Goal: Task Accomplishment & Management: Complete application form

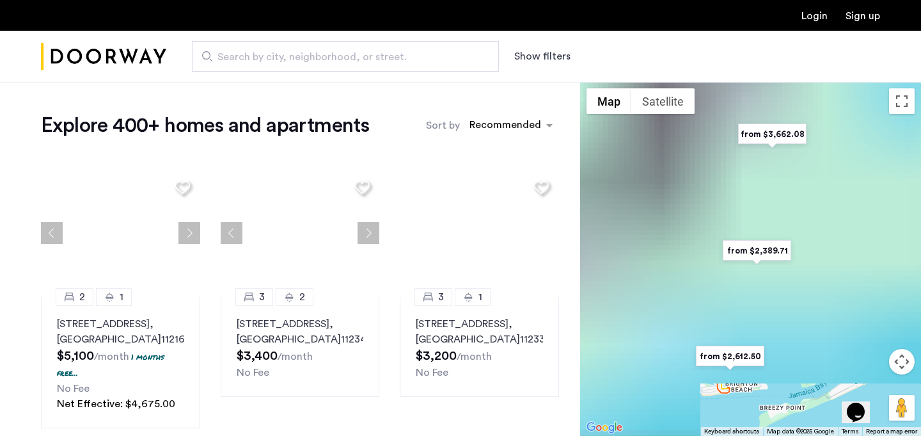
click at [811, 23] on div "Login Sign up" at bounding box center [460, 15] width 921 height 31
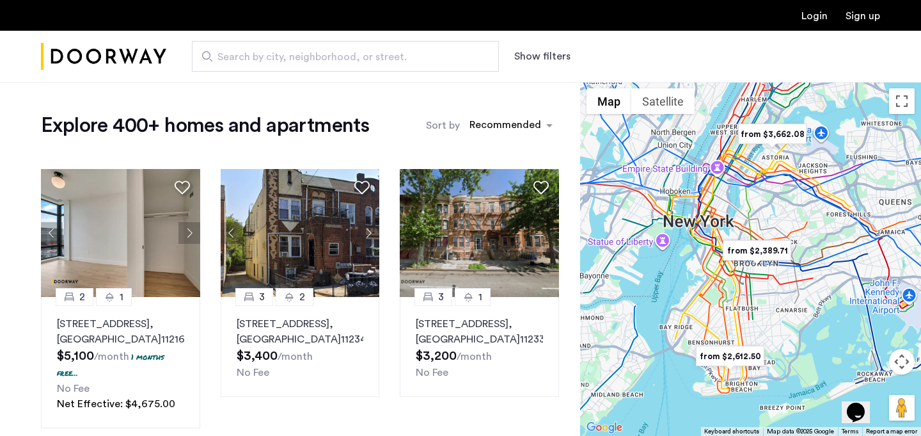
click at [816, 15] on link "Login" at bounding box center [814, 16] width 26 height 10
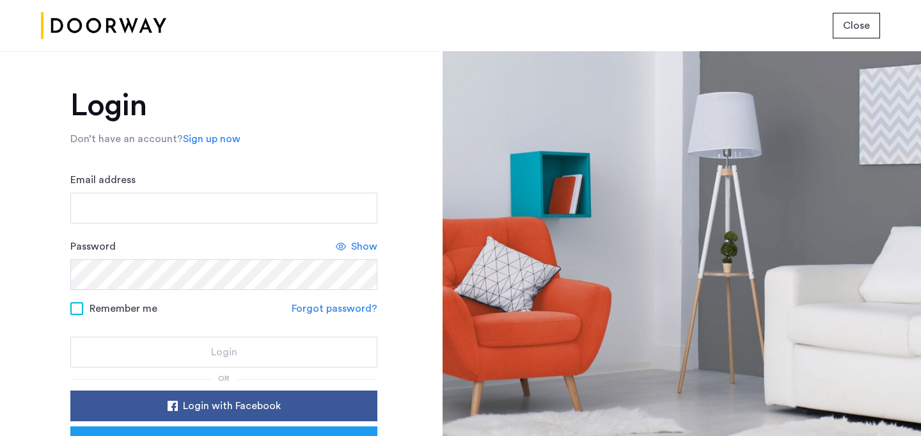
type input "**********"
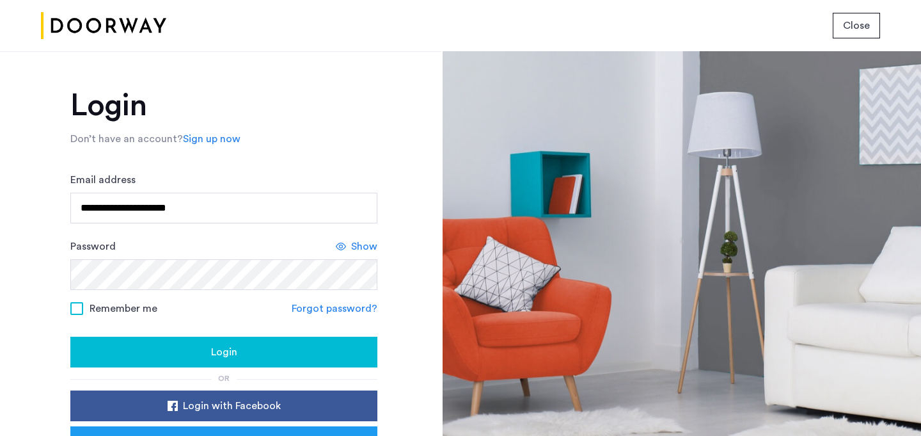
click at [204, 354] on div "Login" at bounding box center [224, 351] width 287 height 15
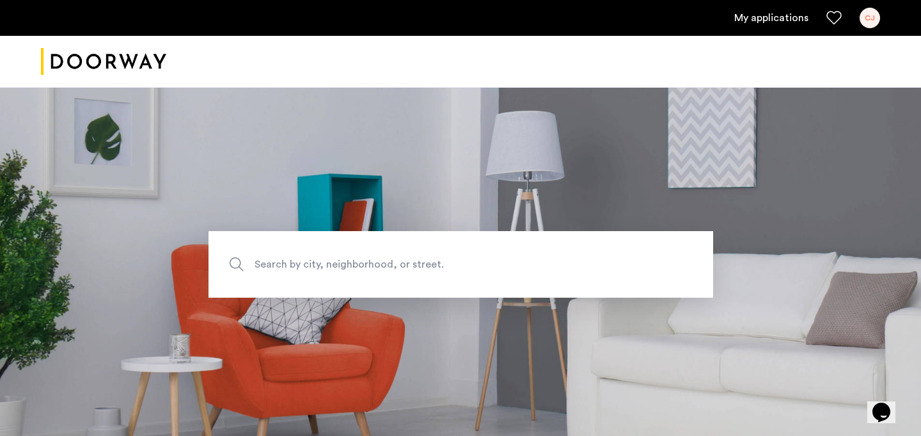
click at [768, 18] on link "My applications" at bounding box center [771, 17] width 74 height 15
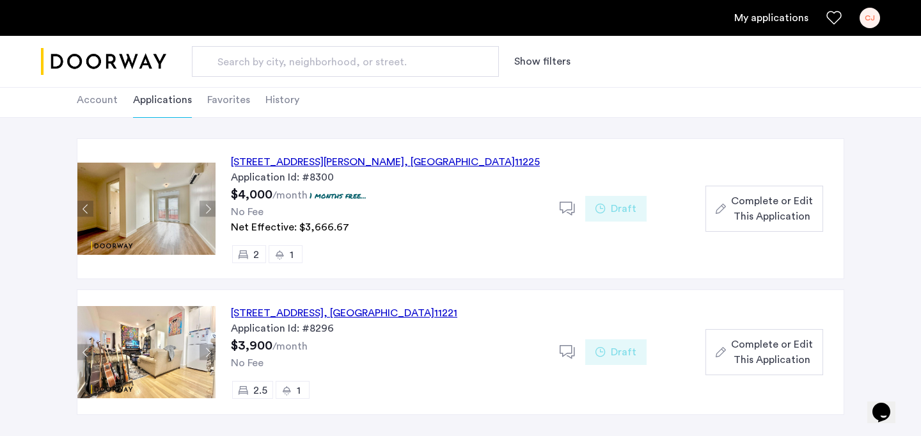
scroll to position [72, 0]
click at [406, 164] on span ", [GEOGRAPHIC_DATA]" at bounding box center [459, 162] width 111 height 10
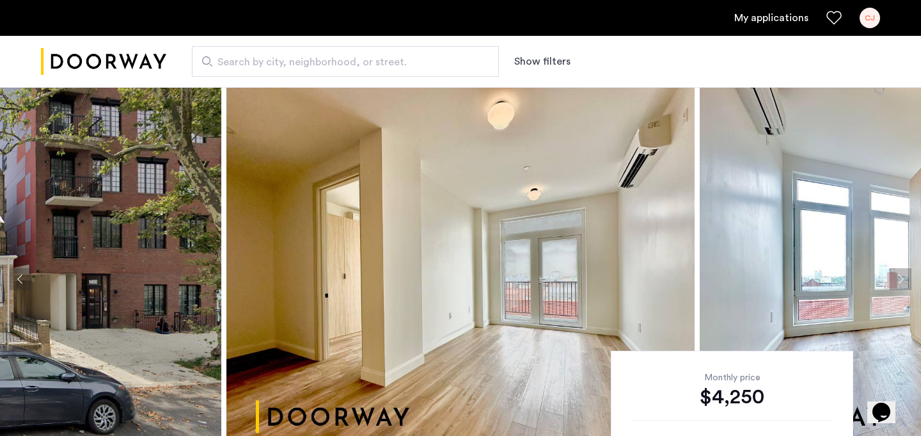
click at [782, 15] on link "My applications" at bounding box center [771, 17] width 74 height 15
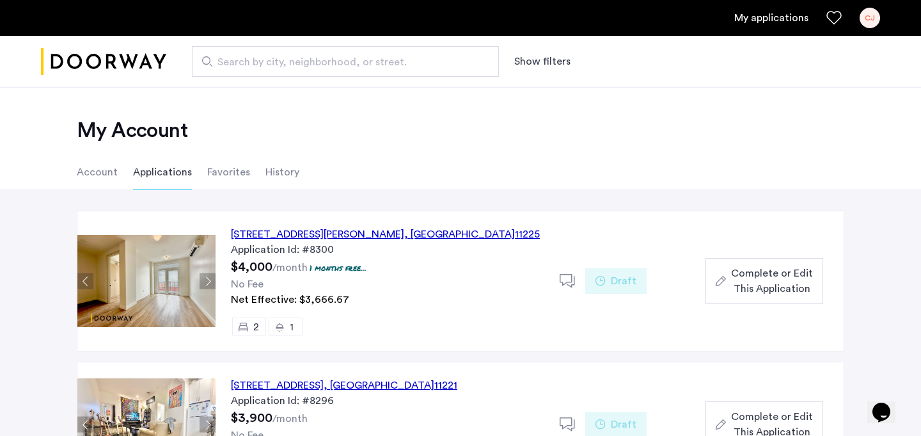
click at [278, 170] on li "History" at bounding box center [282, 172] width 34 height 36
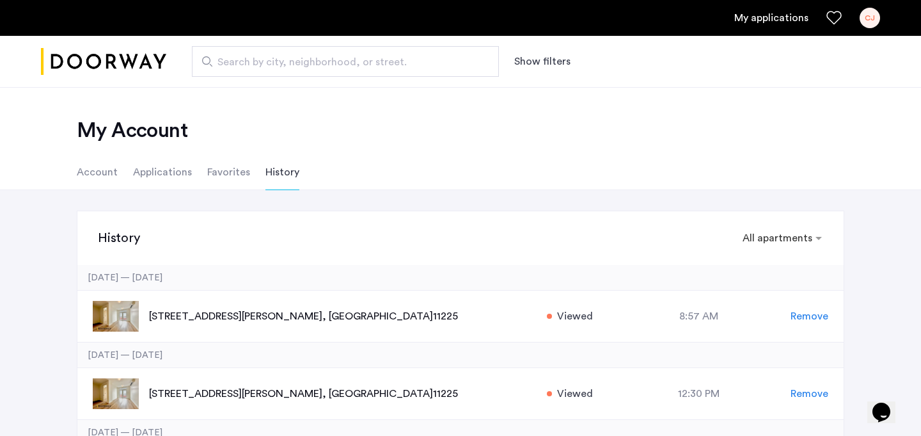
click at [224, 166] on li "Favorites" at bounding box center [228, 172] width 43 height 36
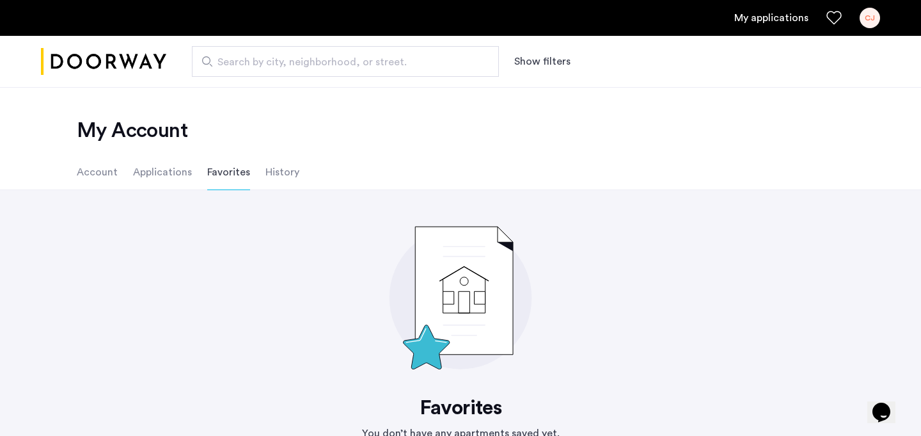
click at [172, 176] on li "Applications" at bounding box center [162, 172] width 59 height 36
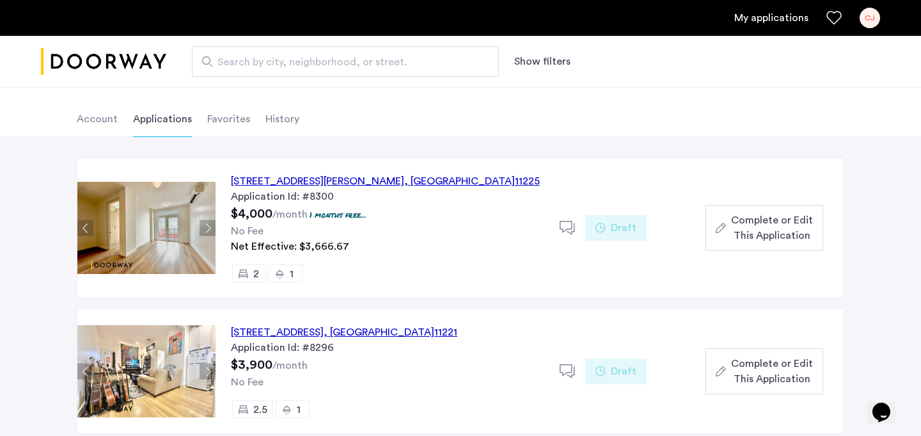
scroll to position [114, 0]
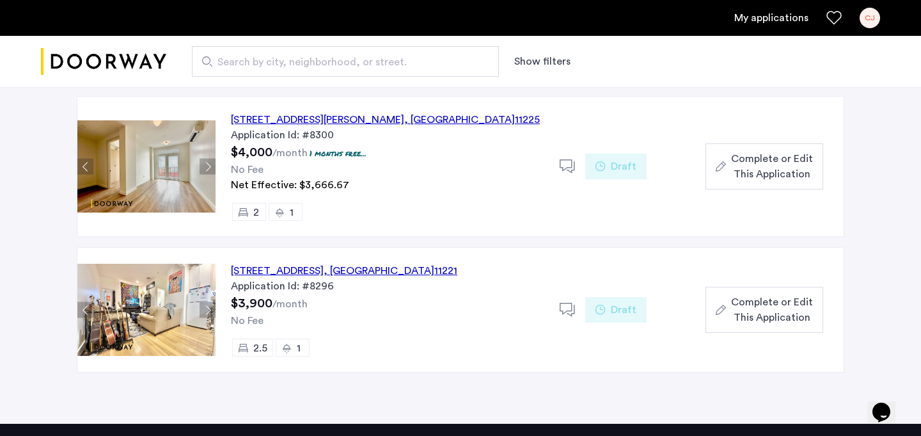
click at [756, 310] on span "Complete or Edit This Application" at bounding box center [772, 309] width 82 height 31
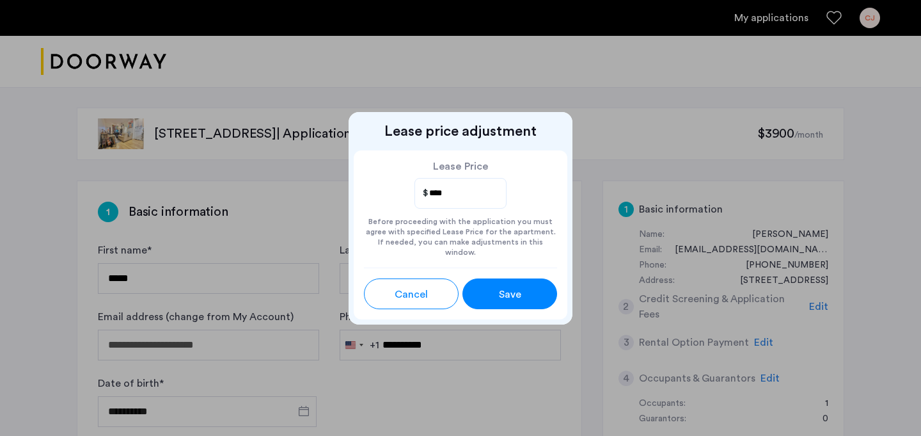
click at [419, 292] on span "Cancel" at bounding box center [411, 294] width 33 height 15
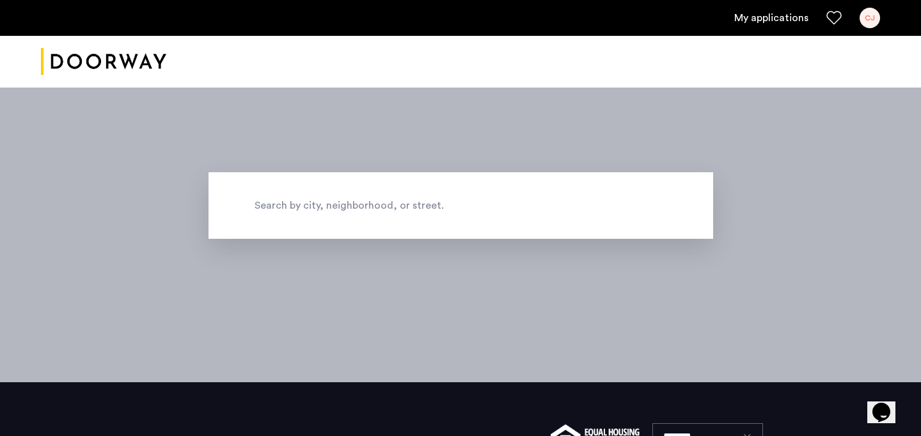
scroll to position [191, 0]
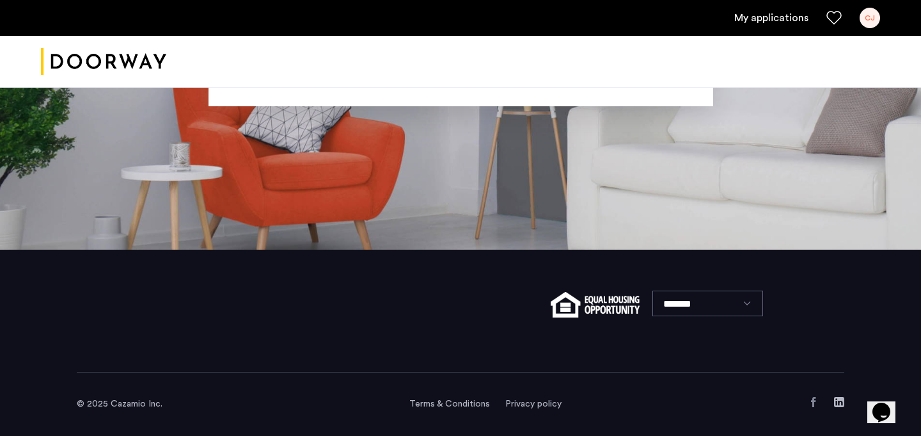
click at [770, 19] on link "My applications" at bounding box center [771, 17] width 74 height 15
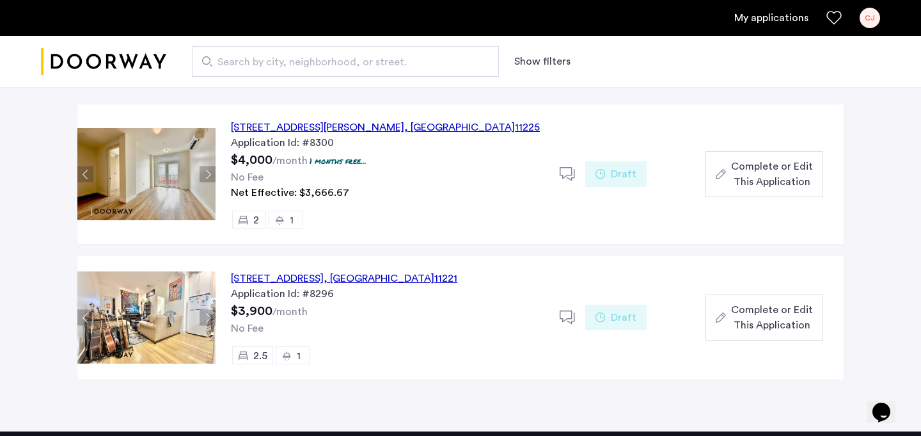
scroll to position [104, 0]
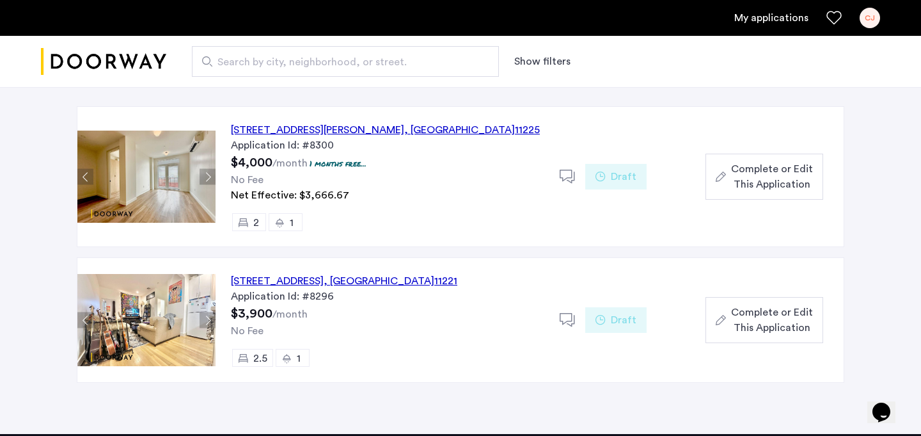
click at [759, 186] on span "Complete or Edit This Application" at bounding box center [772, 176] width 82 height 31
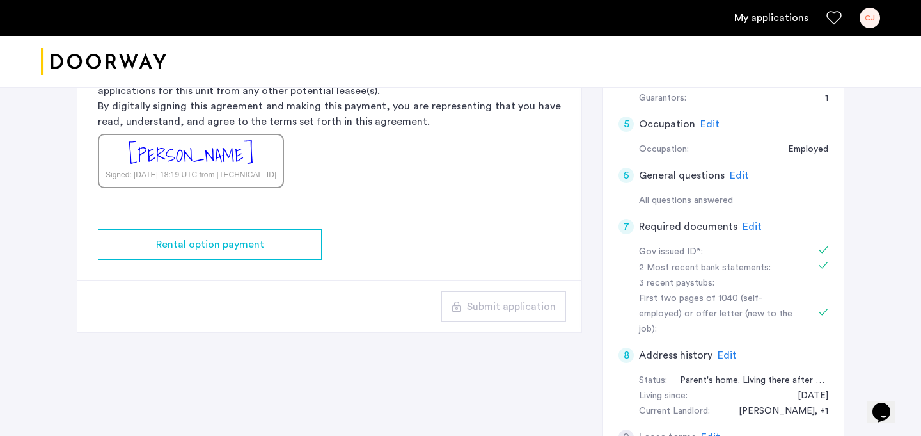
scroll to position [369, 0]
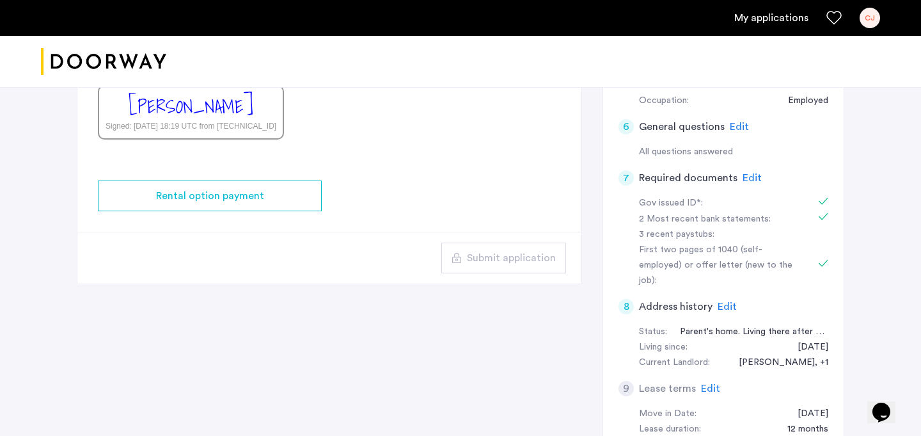
click at [743, 178] on span "Edit" at bounding box center [752, 178] width 19 height 10
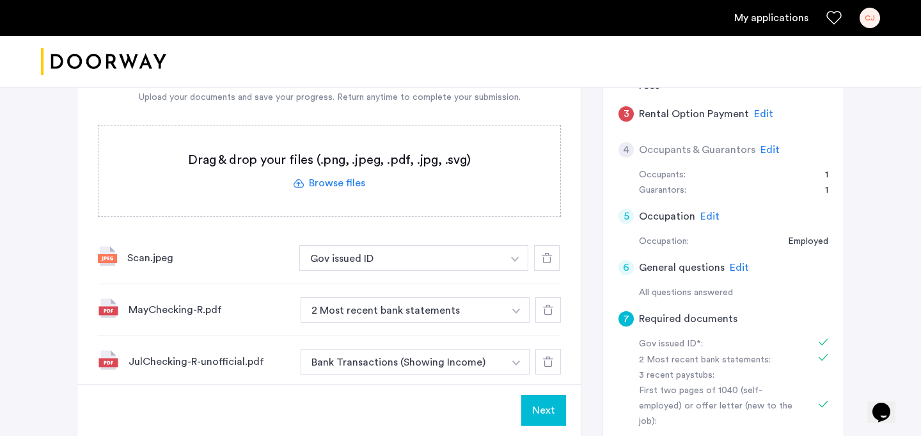
scroll to position [264, 0]
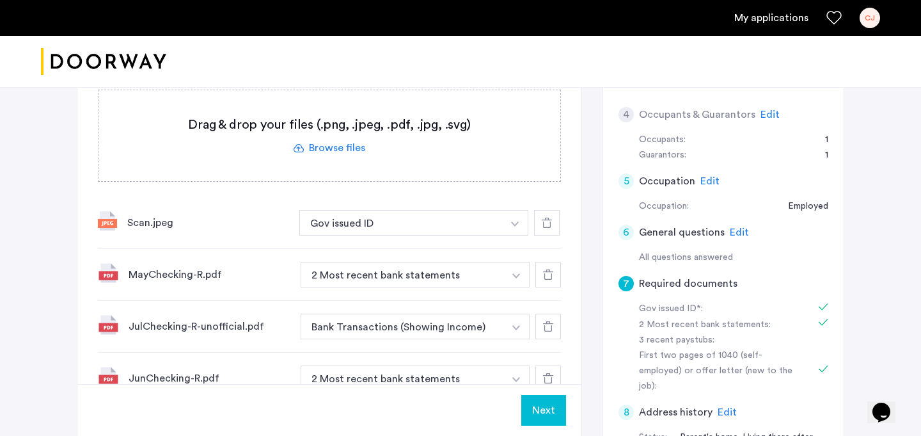
click at [552, 217] on div at bounding box center [547, 223] width 26 height 26
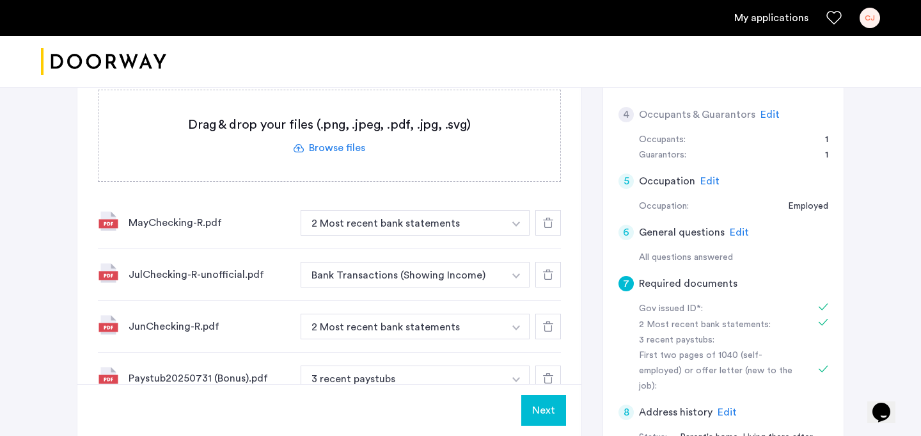
click at [552, 221] on icon at bounding box center [548, 222] width 10 height 10
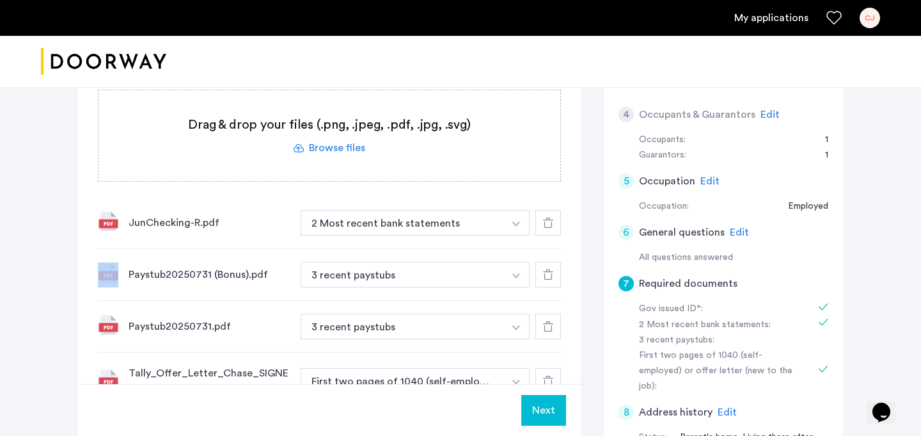
click at [552, 221] on icon at bounding box center [548, 222] width 10 height 10
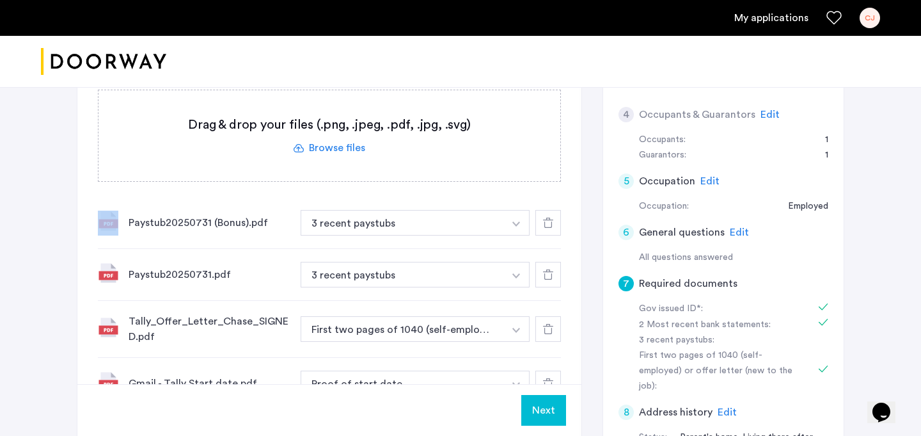
click at [552, 221] on icon at bounding box center [548, 222] width 10 height 10
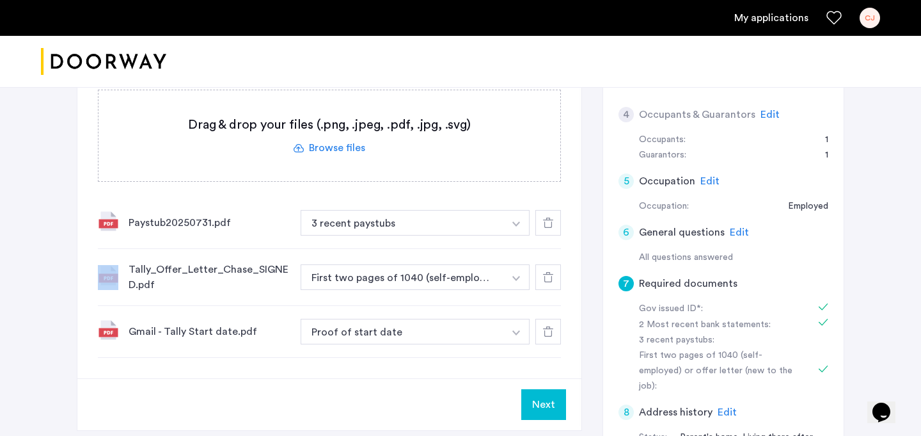
click at [552, 221] on icon at bounding box center [548, 222] width 10 height 10
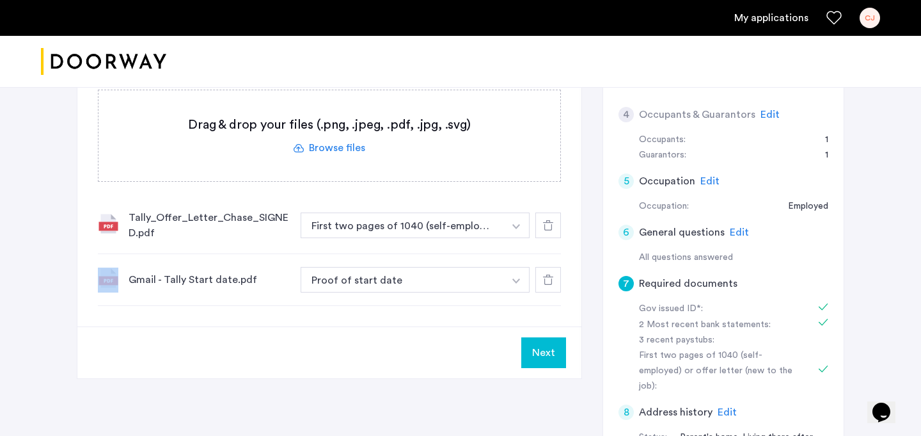
click at [552, 221] on icon at bounding box center [548, 225] width 10 height 10
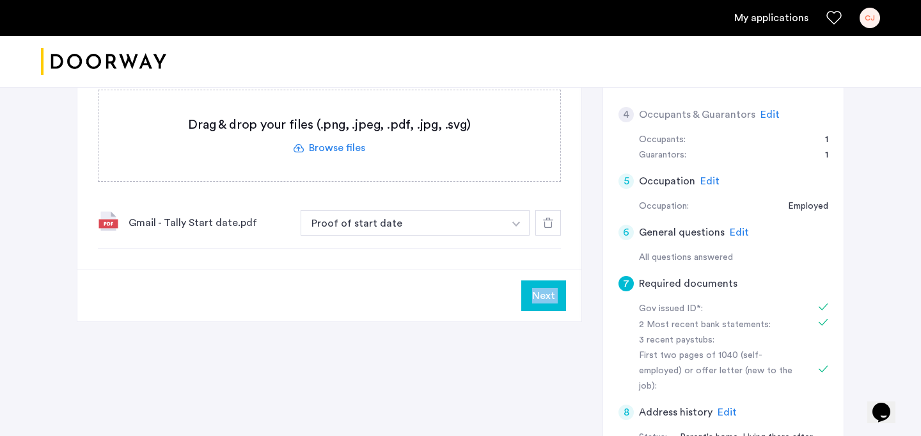
click at [552, 221] on icon at bounding box center [548, 222] width 10 height 10
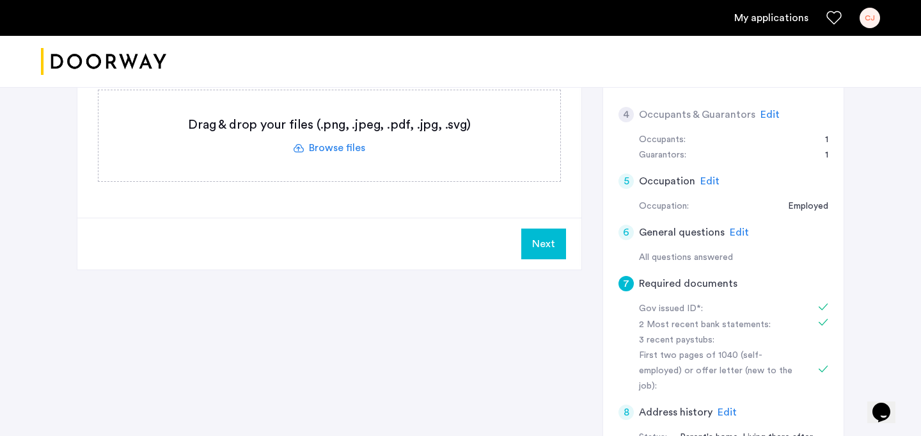
click at [568, 340] on div "7 Required documents Gov issued ID* 2 Most recent bank statements 3 recent pays…" at bounding box center [461, 245] width 768 height 657
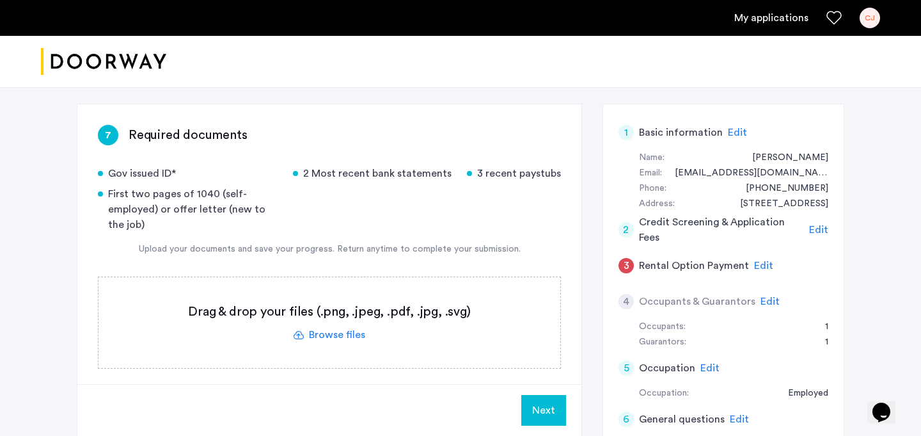
scroll to position [70, 0]
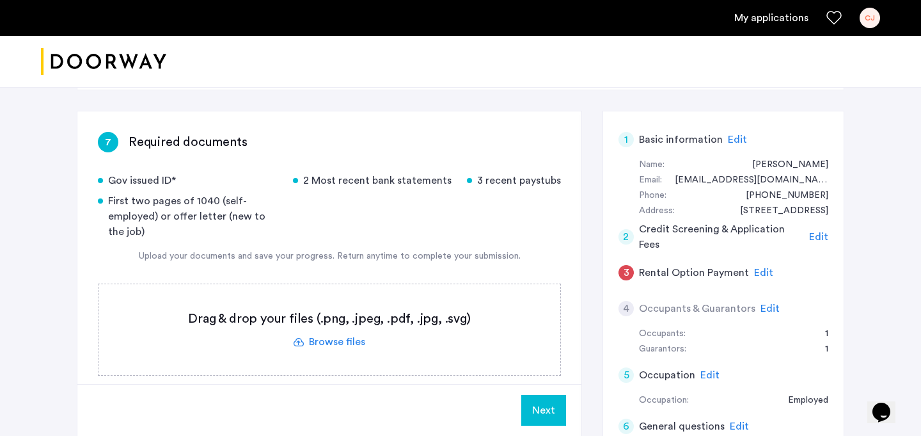
click at [736, 141] on span "Edit" at bounding box center [737, 139] width 19 height 10
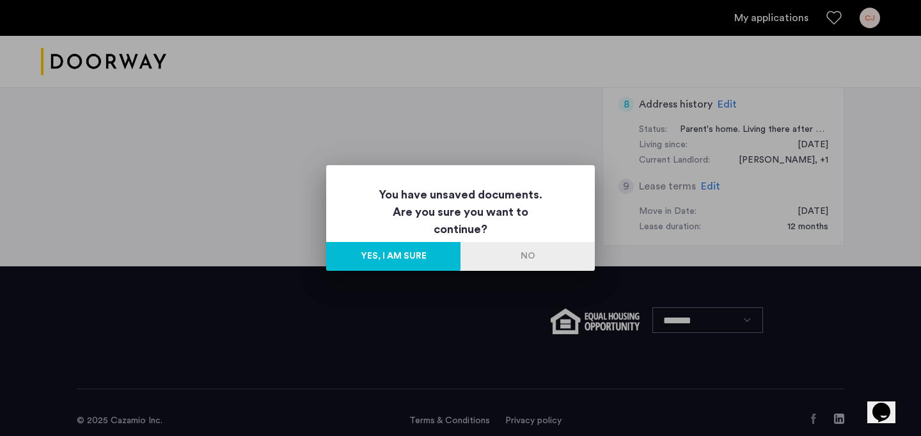
click at [512, 258] on button "No" at bounding box center [528, 256] width 134 height 29
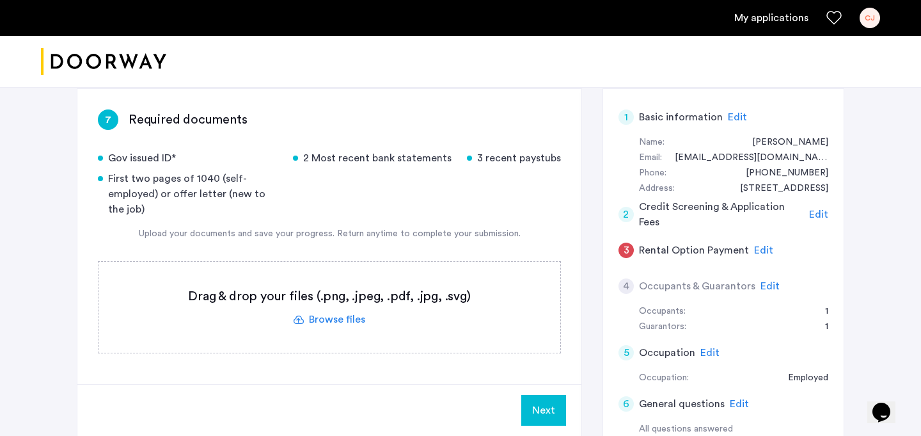
scroll to position [137, 0]
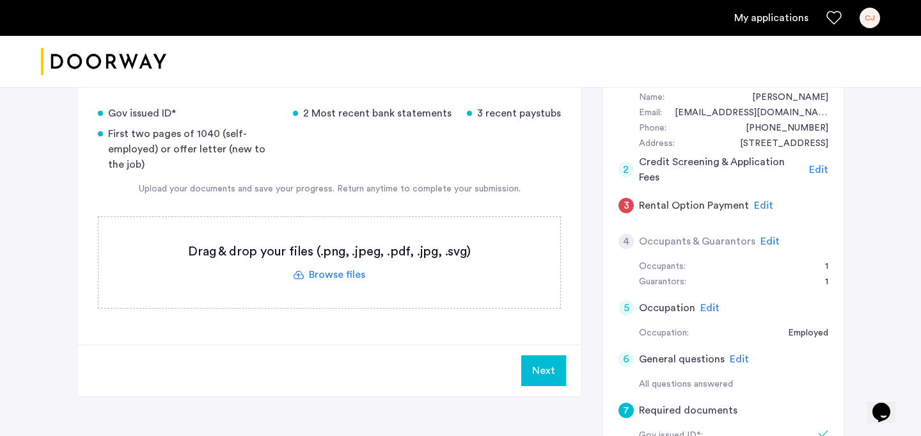
click at [551, 366] on button "Next" at bounding box center [543, 370] width 45 height 31
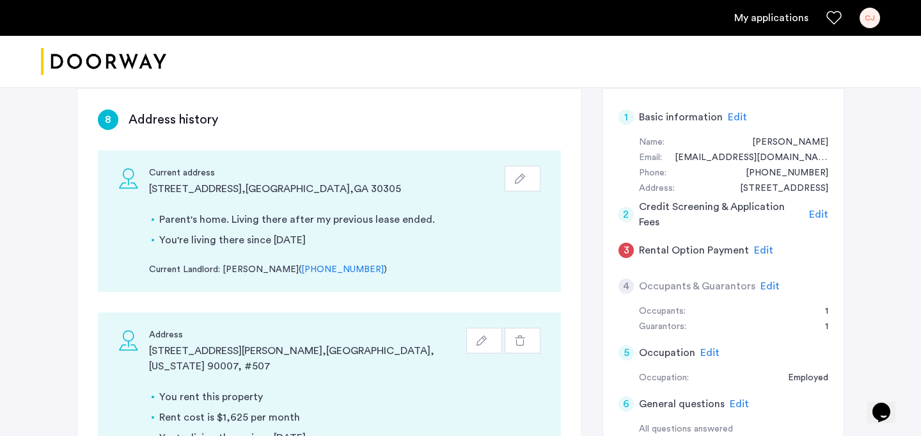
scroll to position [90, 0]
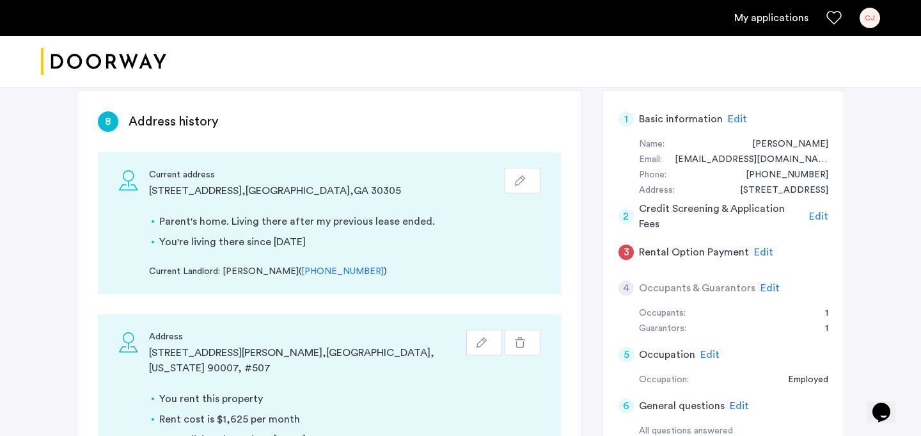
click at [526, 343] on div "button" at bounding box center [522, 342] width 15 height 10
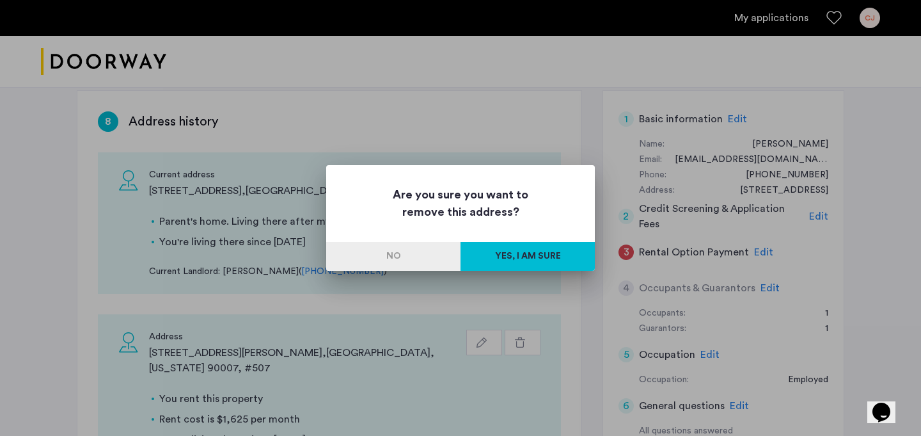
click at [518, 251] on button "Yes, I am sure" at bounding box center [528, 256] width 134 height 29
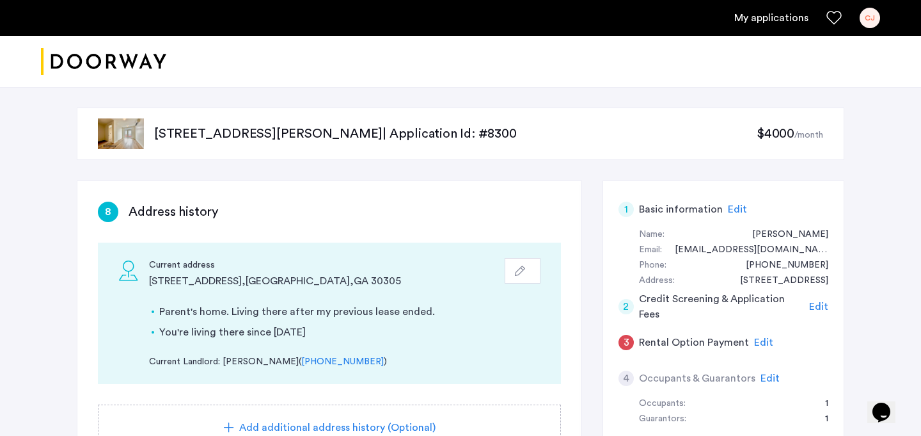
click at [728, 209] on span "Edit" at bounding box center [737, 209] width 19 height 10
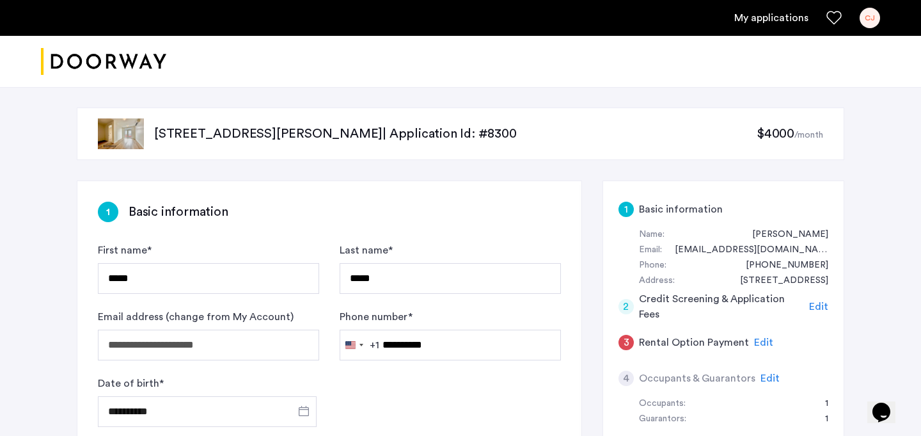
click at [865, 24] on div "CJ" at bounding box center [870, 18] width 20 height 20
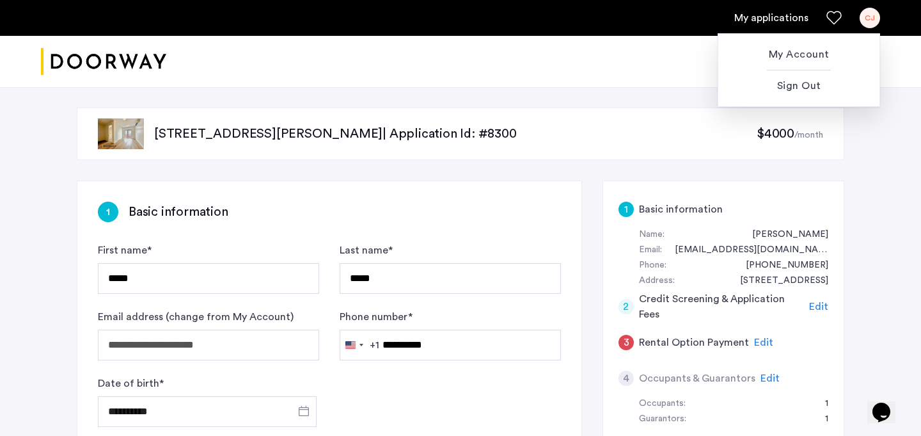
click at [759, 16] on div at bounding box center [460, 218] width 921 height 436
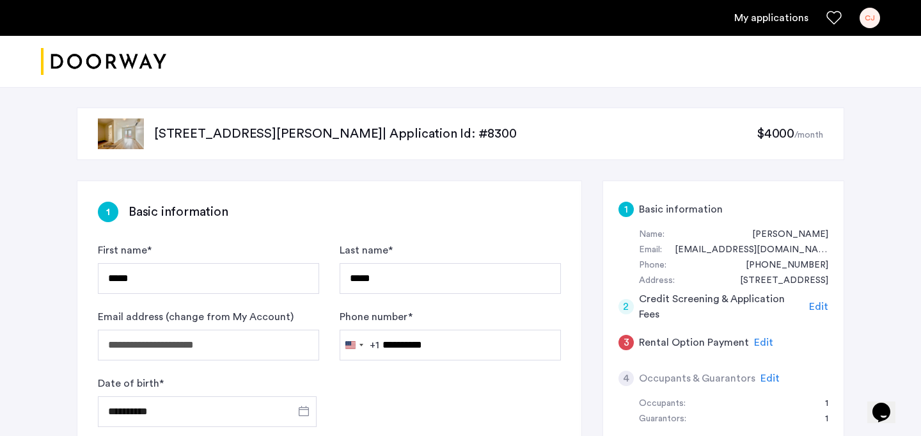
click at [768, 16] on link "My applications" at bounding box center [771, 17] width 74 height 15
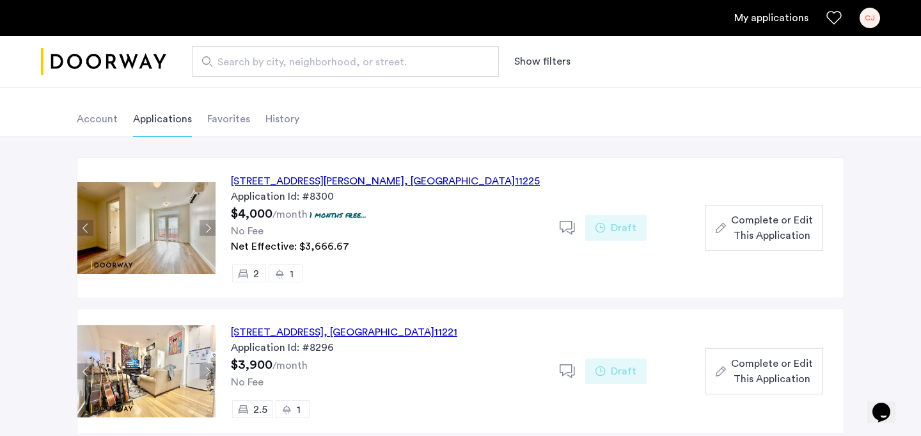
scroll to position [54, 0]
click at [599, 233] on div "Draft" at bounding box center [615, 227] width 61 height 26
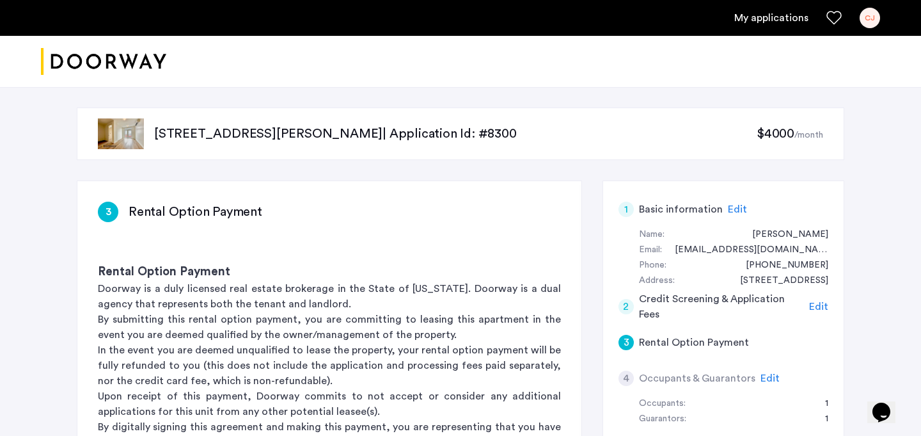
click at [779, 15] on link "My applications" at bounding box center [771, 17] width 74 height 15
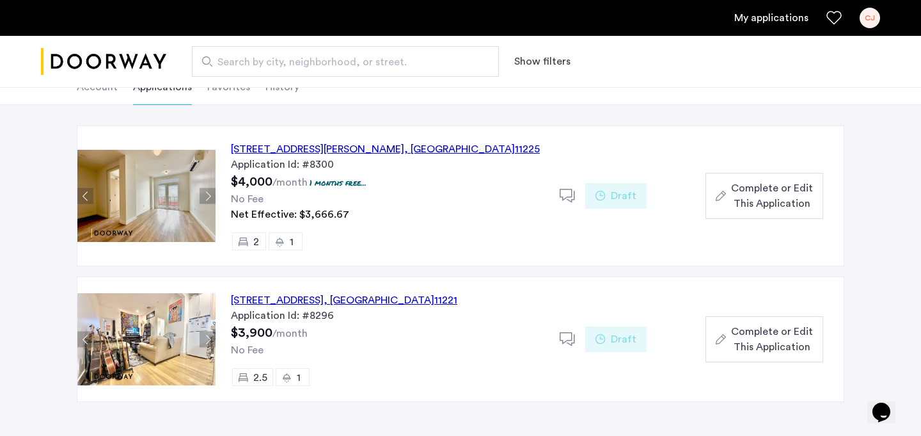
scroll to position [88, 0]
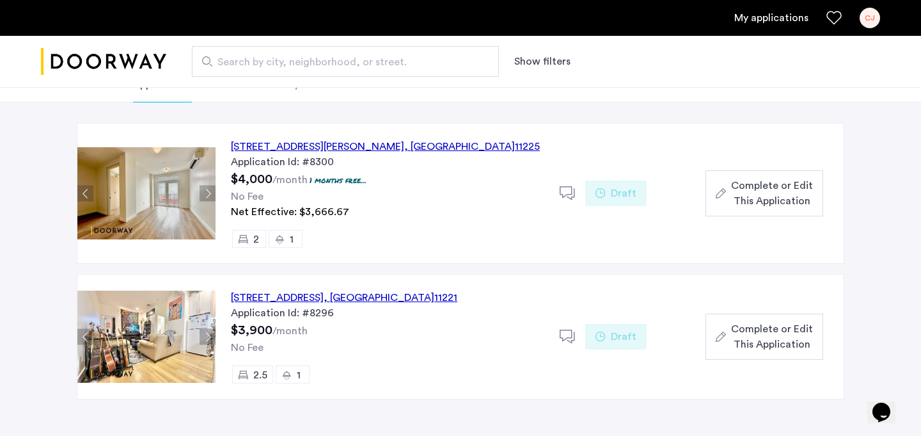
click at [612, 336] on span "Draft" at bounding box center [624, 336] width 26 height 15
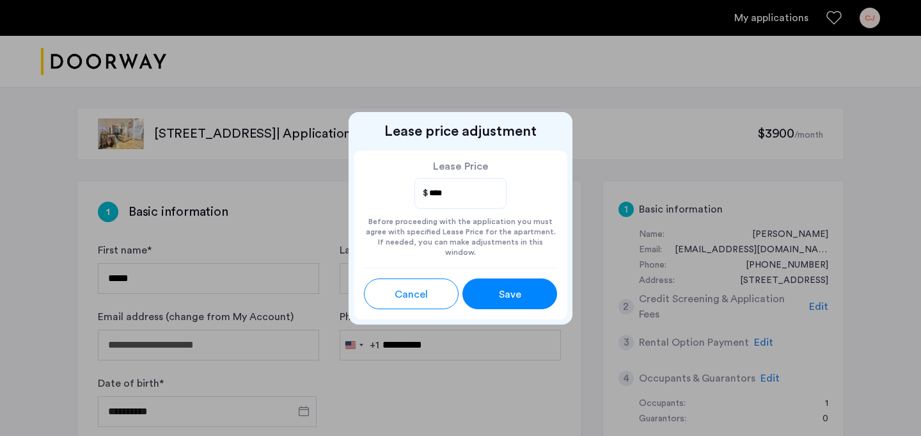
click at [400, 302] on button "Cancel" at bounding box center [411, 293] width 95 height 31
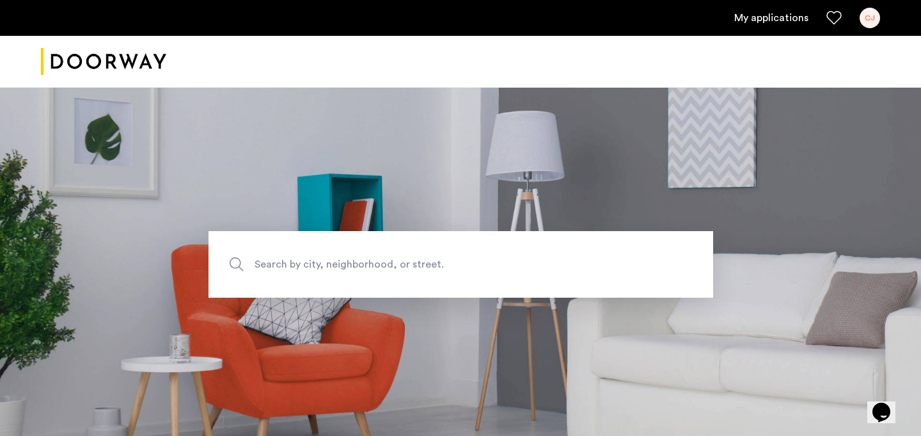
click at [868, 15] on div "CJ" at bounding box center [870, 18] width 20 height 20
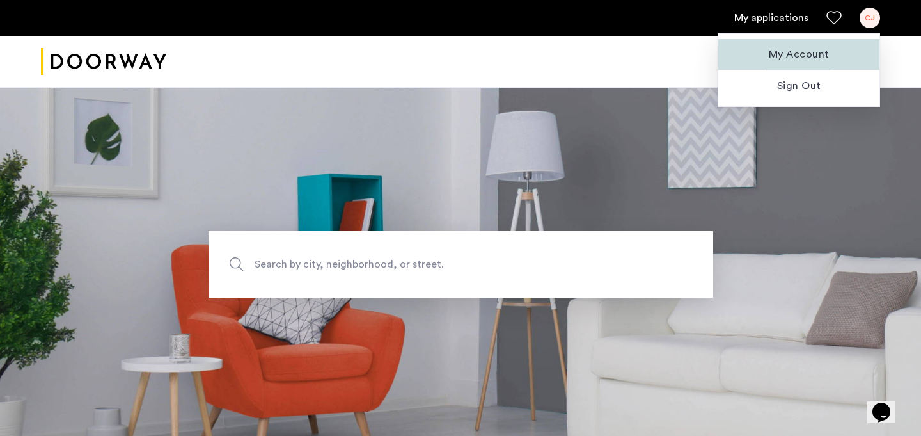
click at [805, 61] on span "My Account" at bounding box center [799, 54] width 141 height 15
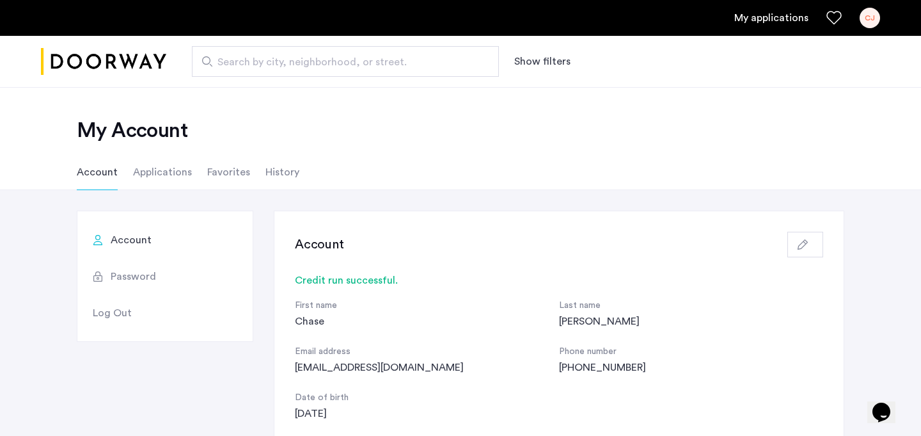
click at [149, 168] on li "Applications" at bounding box center [162, 172] width 59 height 36
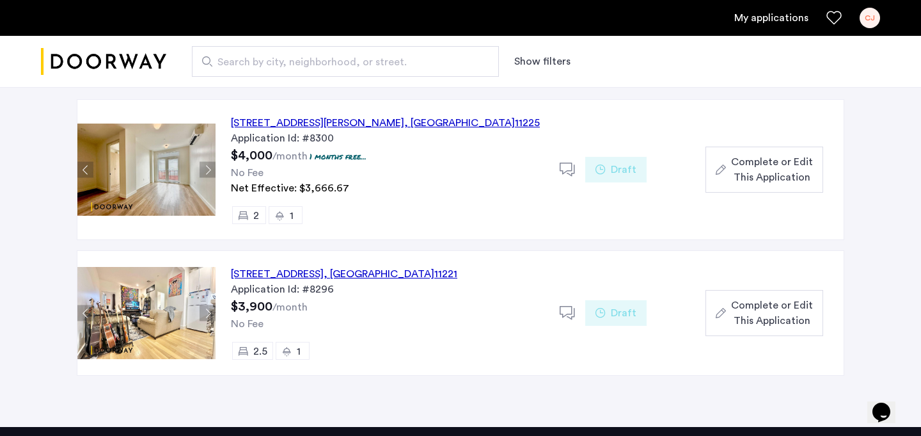
scroll to position [114, 0]
